Goal: Register for event/course

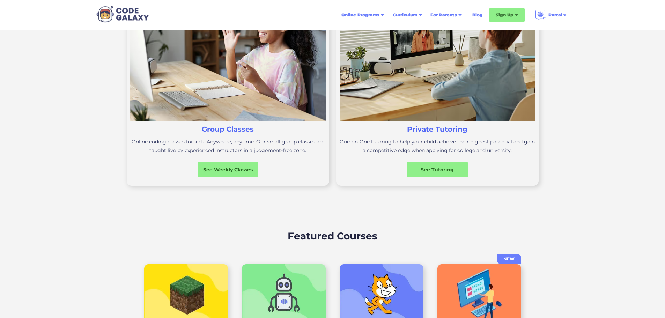
scroll to position [279, 0]
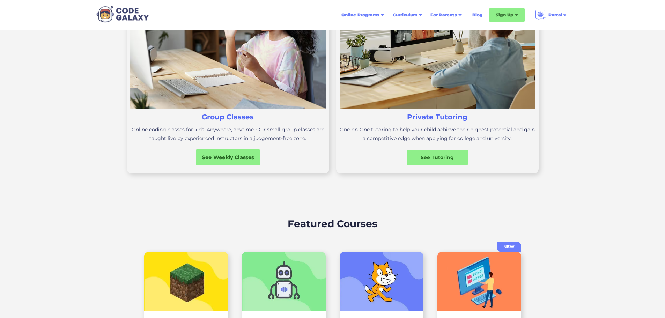
click at [218, 161] on div "See Weekly Classes" at bounding box center [228, 157] width 64 height 7
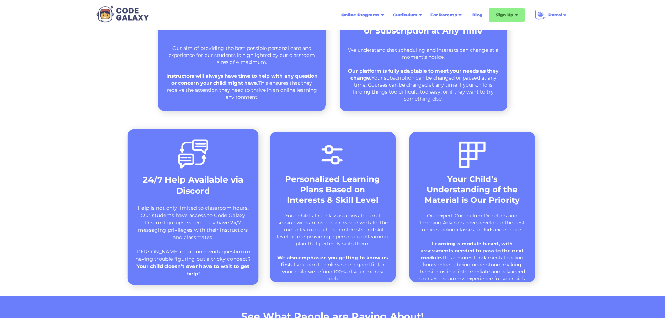
scroll to position [279, 0]
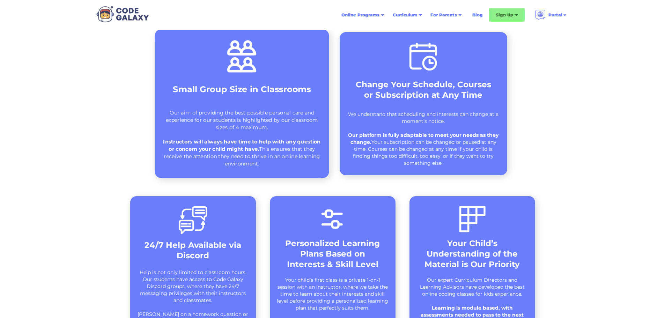
click at [217, 110] on div "Our aim of providing the best possible personal care and experience for our stu…" at bounding box center [242, 138] width 160 height 58
click at [222, 87] on strong "Small Group Size in Classrooms" at bounding box center [242, 89] width 138 height 10
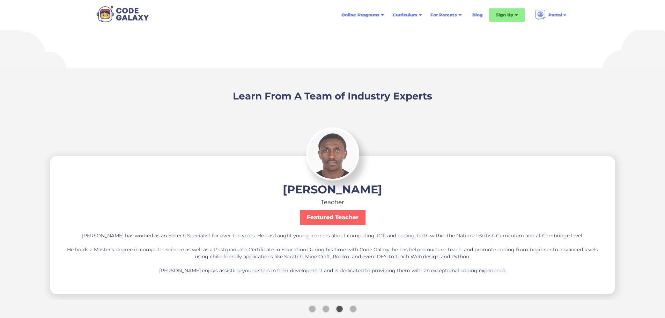
scroll to position [1187, 0]
